Goal: Task Accomplishment & Management: Use online tool/utility

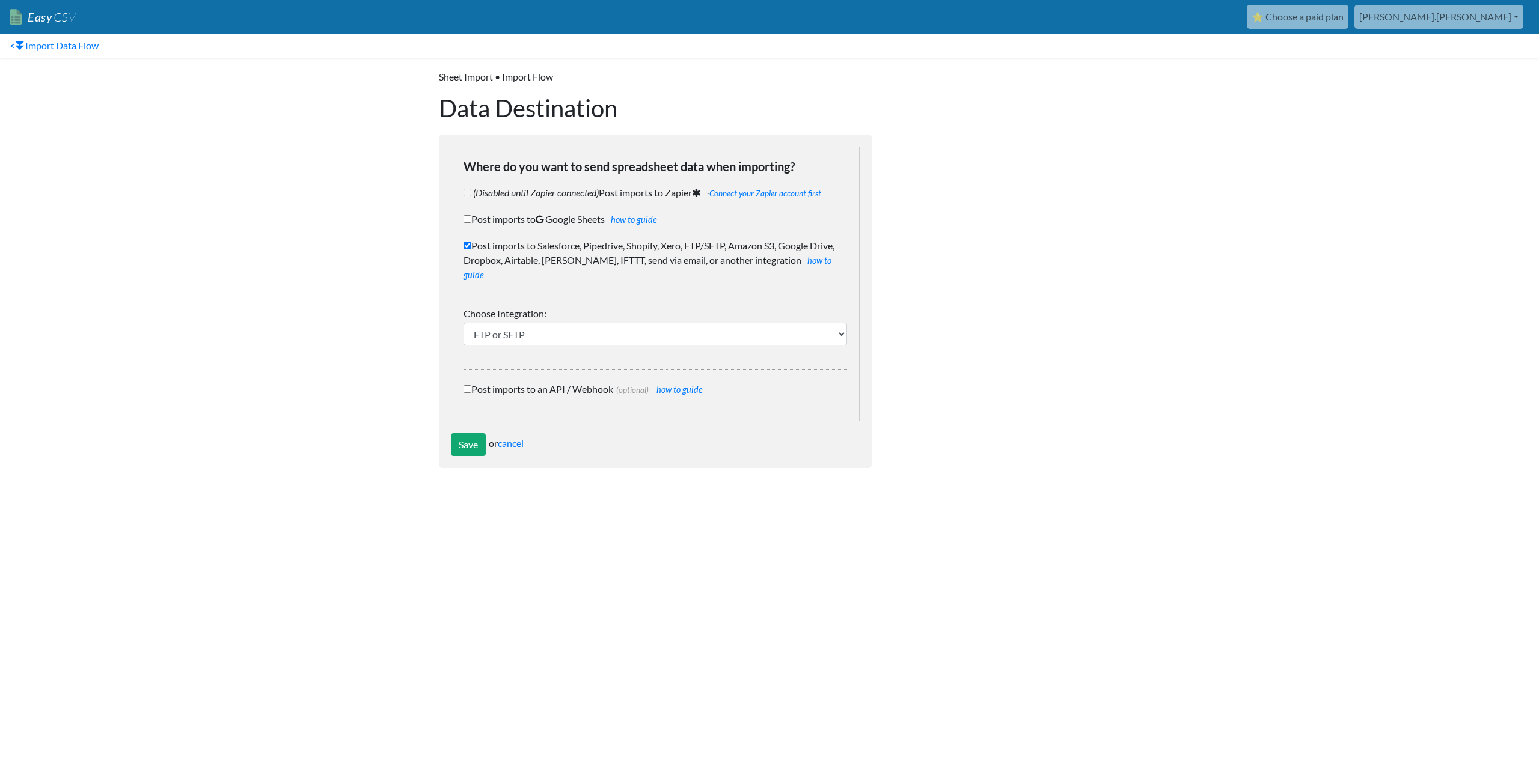
click at [661, 54] on nav "< Import Data Flow" at bounding box center [770, 45] width 1539 height 24
click at [516, 437] on link "cancel" at bounding box center [511, 443] width 26 height 12
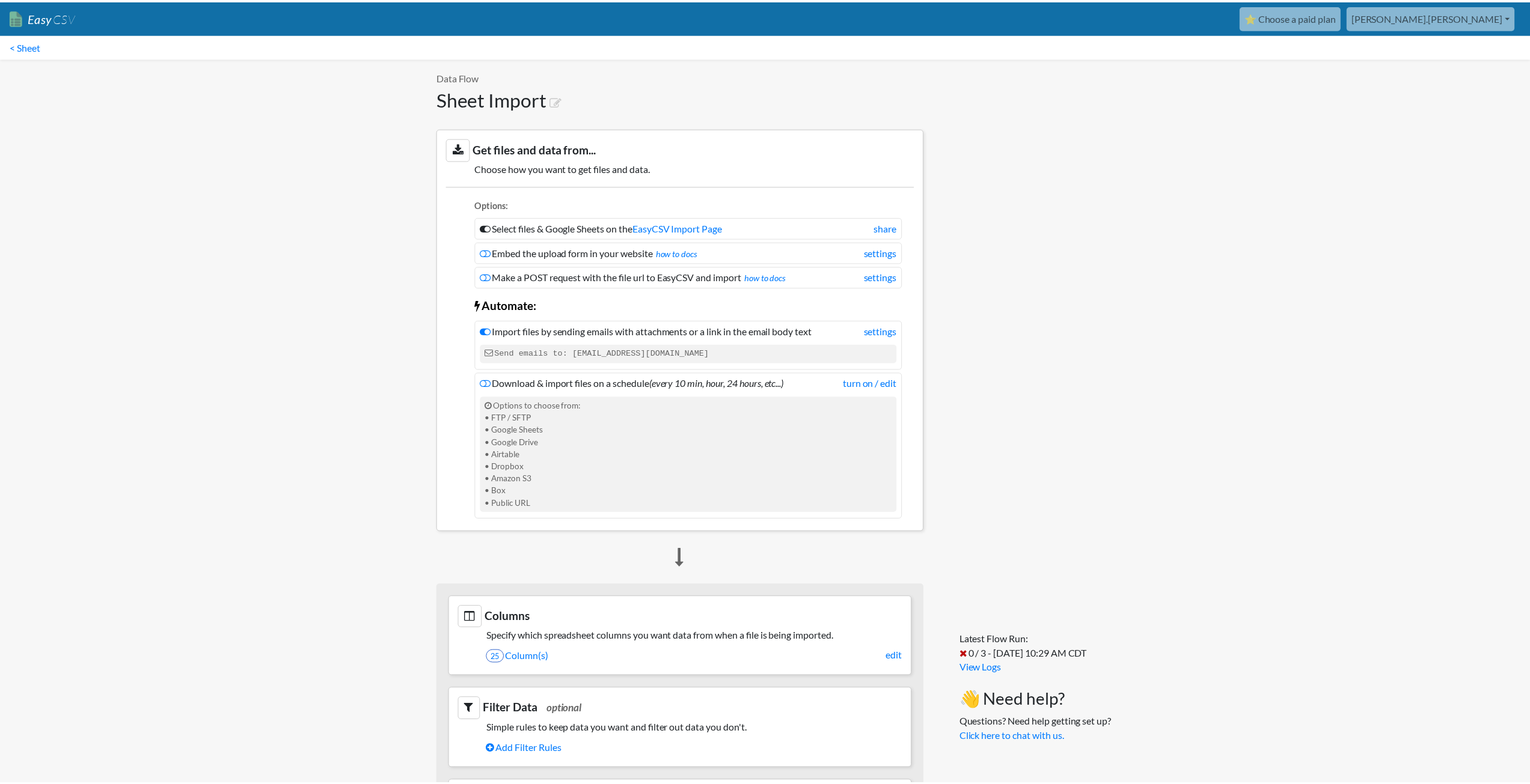
scroll to position [741, 0]
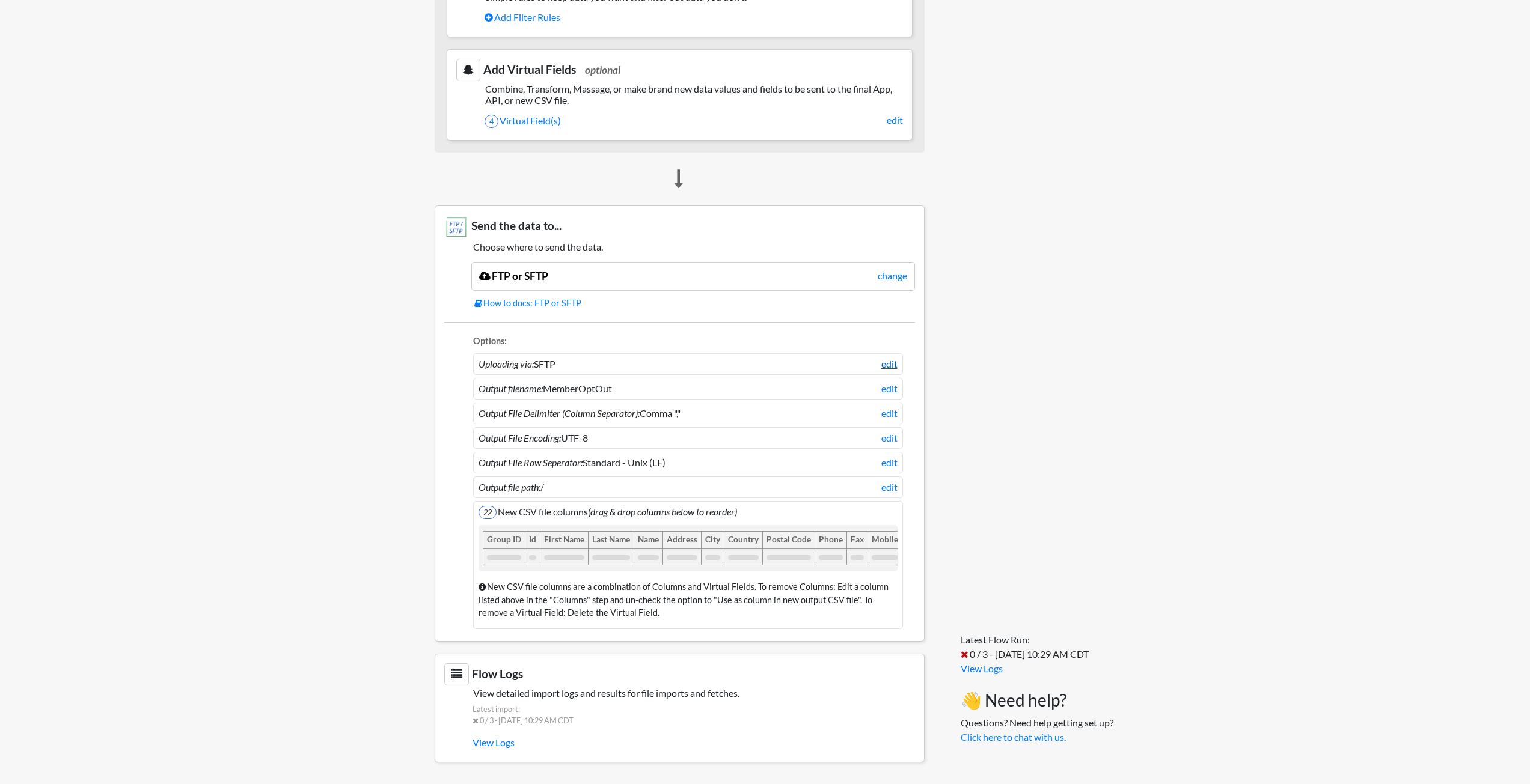
click at [888, 357] on link "edit" at bounding box center [889, 364] width 16 height 14
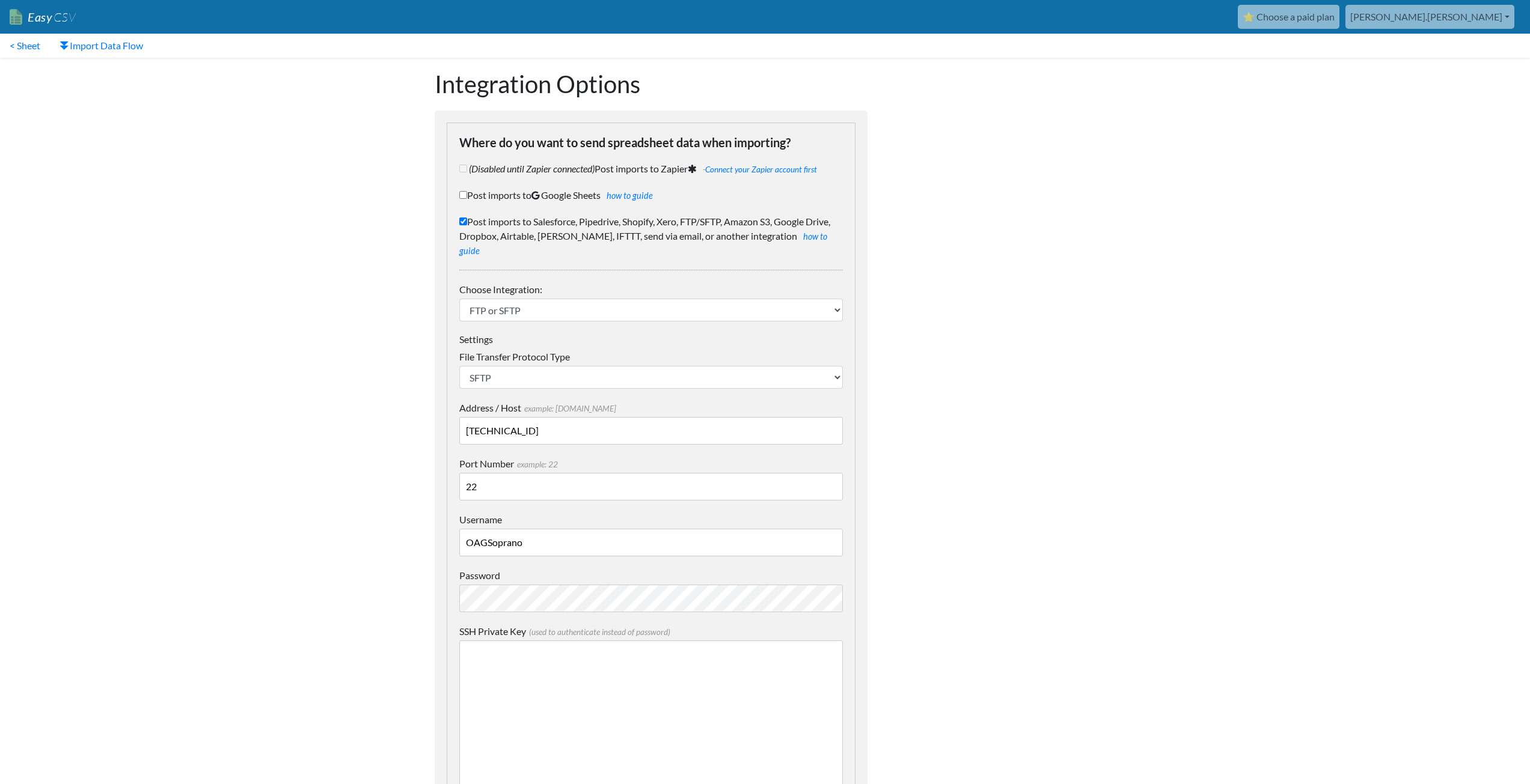
click at [485, 473] on input "22" at bounding box center [651, 487] width 383 height 28
type input "2222"
click at [296, 503] on body "Easy CSV ⭐ Choose a paid plan [PERSON_NAME].[PERSON_NAME] Oag [US_STATE] Gov Al…" at bounding box center [765, 791] width 1530 height 1582
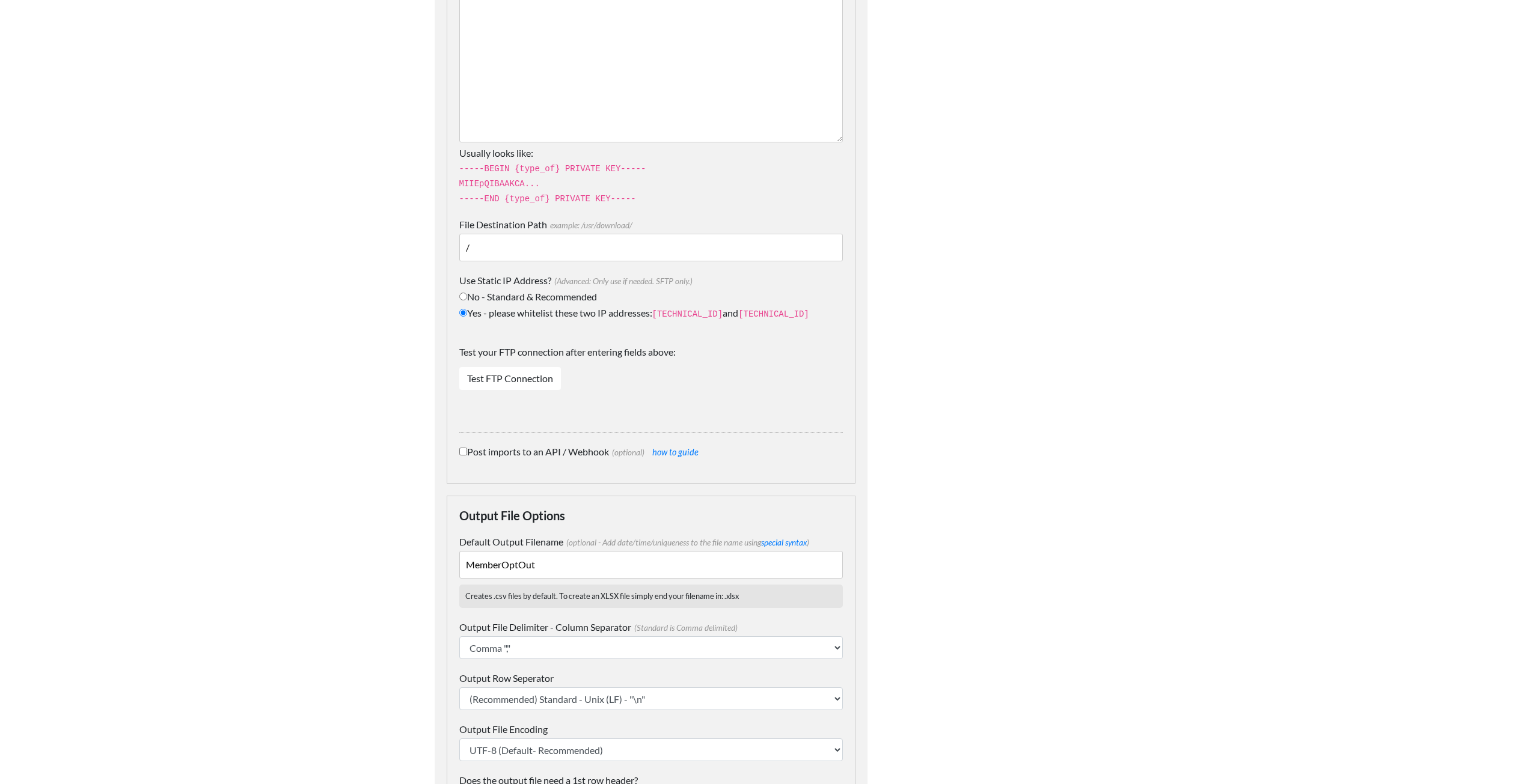
scroll to position [791, 0]
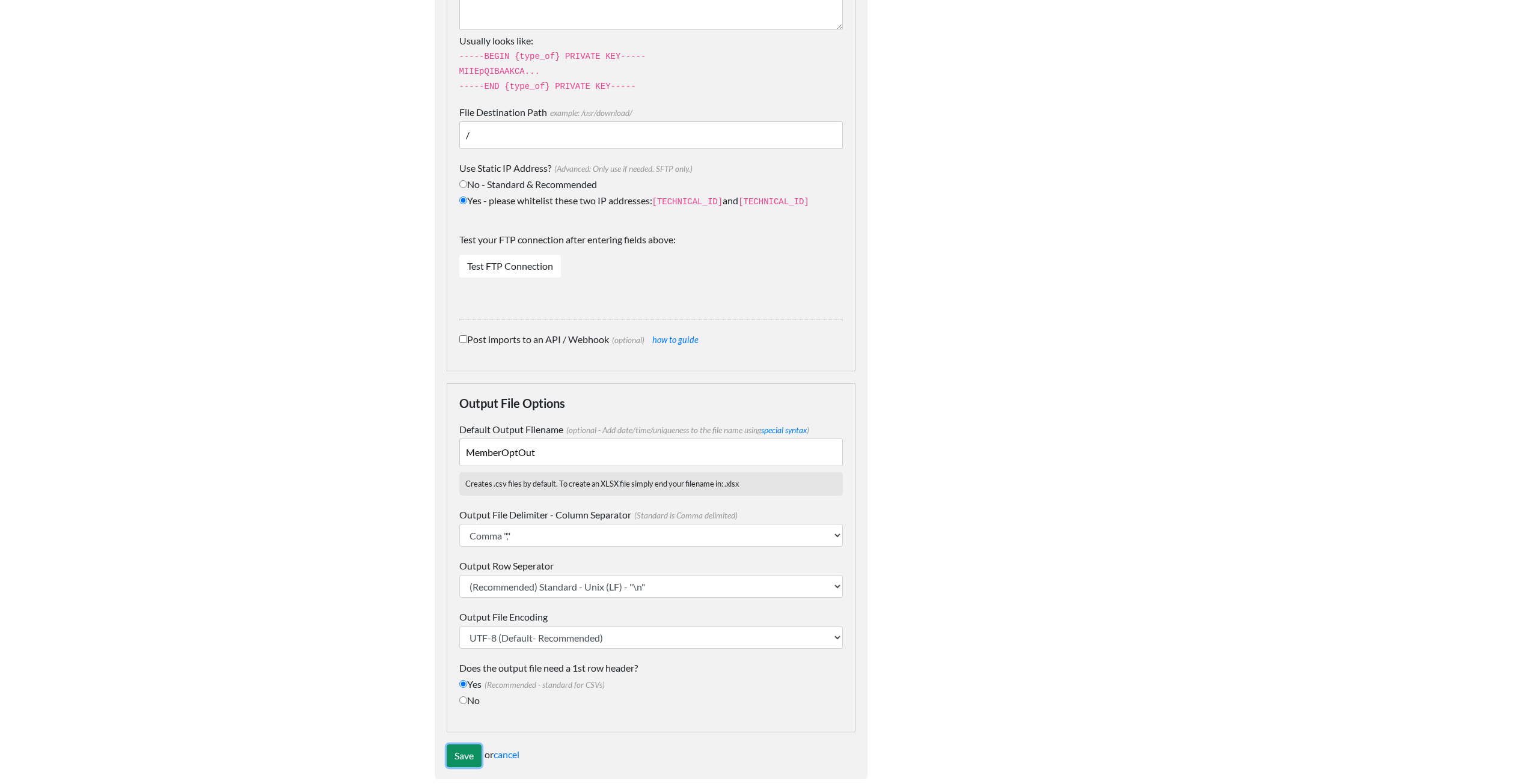
click at [459, 745] on input "Save" at bounding box center [464, 756] width 35 height 23
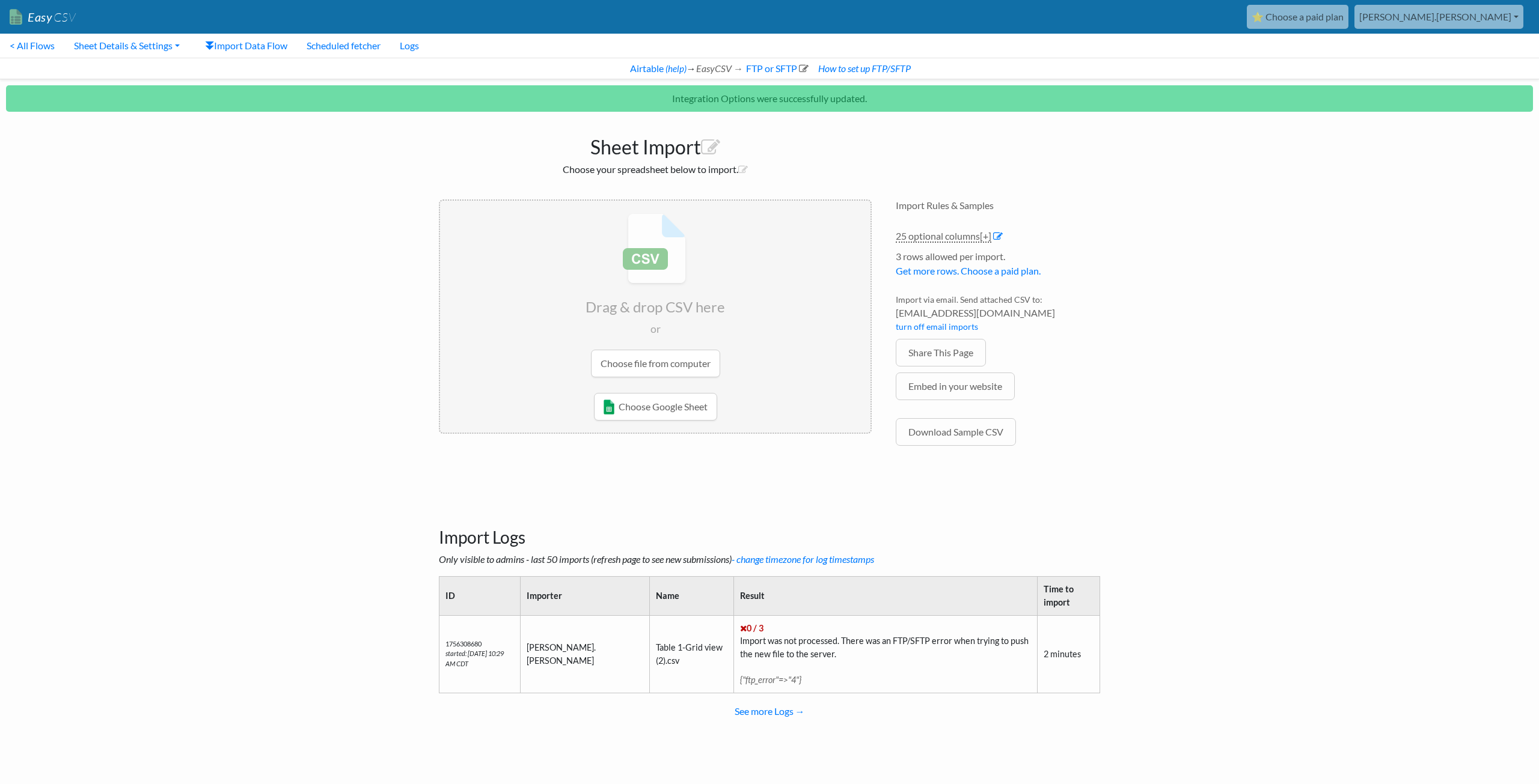
click at [230, 507] on body "Easy CSV ⭐ Choose a paid plan [PERSON_NAME].[PERSON_NAME] Oag [US_STATE] Gov Al…" at bounding box center [770, 376] width 1539 height 751
